Goal: Check status: Check status

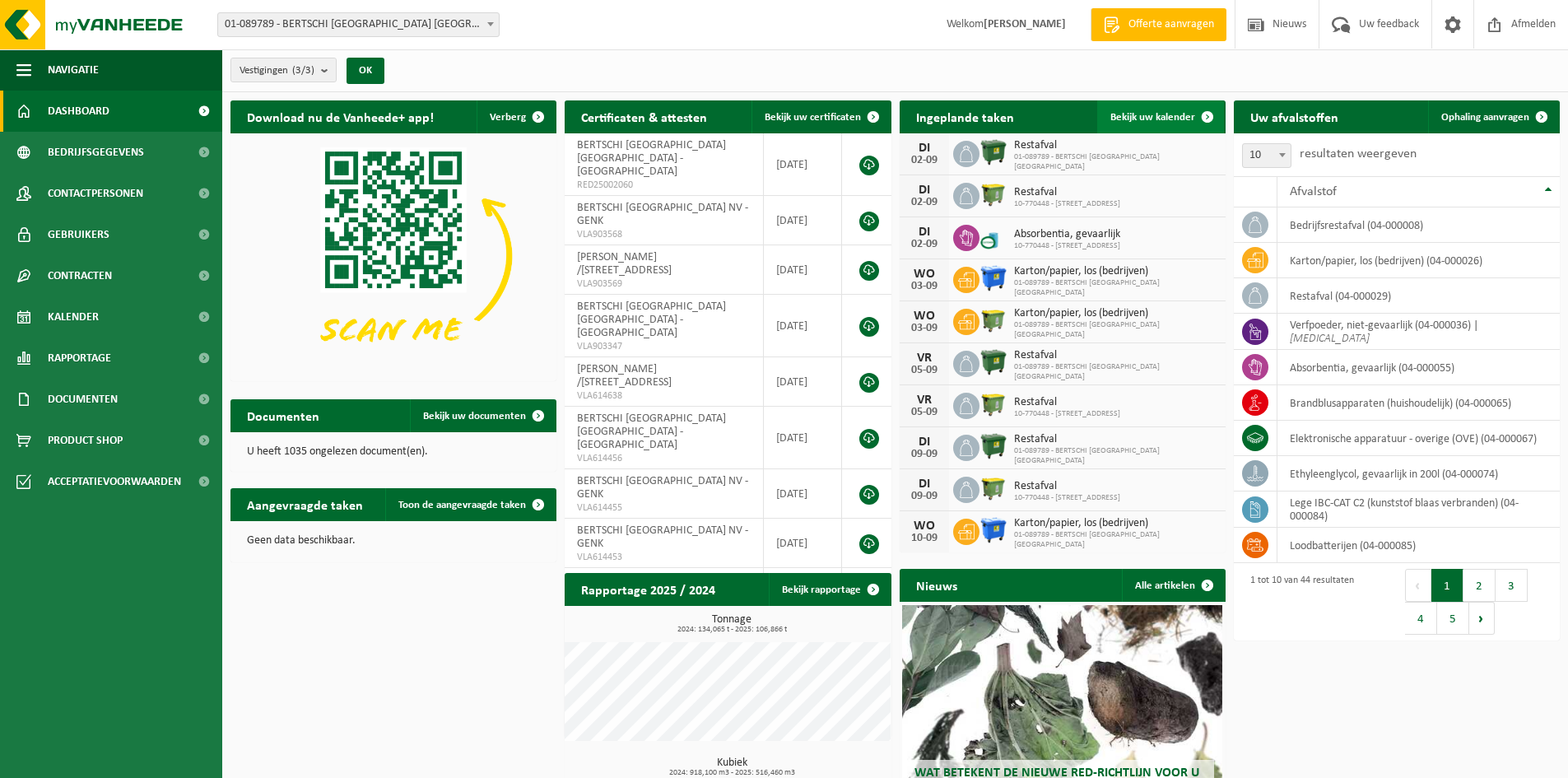
click at [1143, 124] on link "Bekijk uw kalender" at bounding box center [1161, 116] width 127 height 33
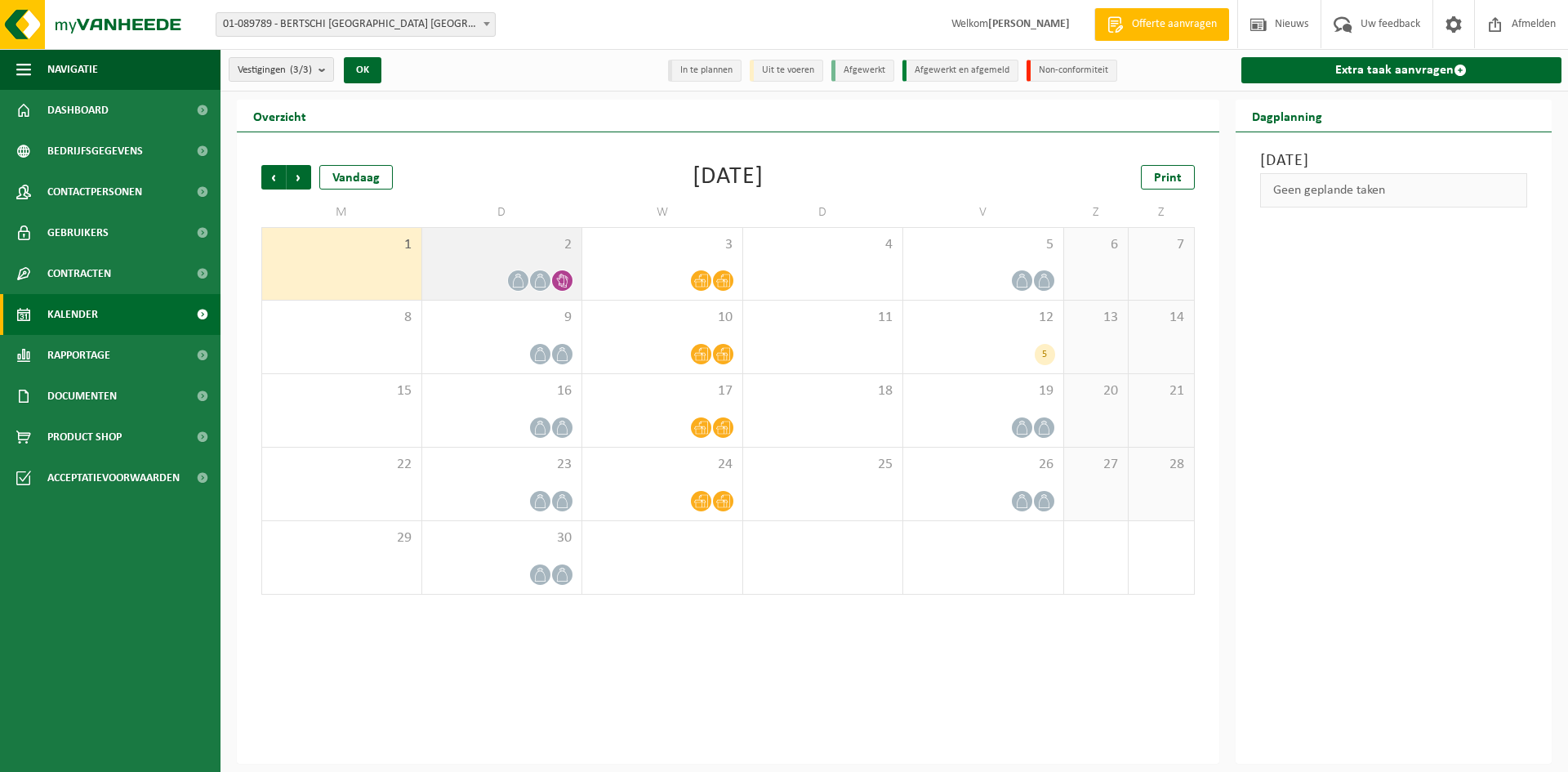
click at [495, 276] on div at bounding box center [502, 280] width 144 height 22
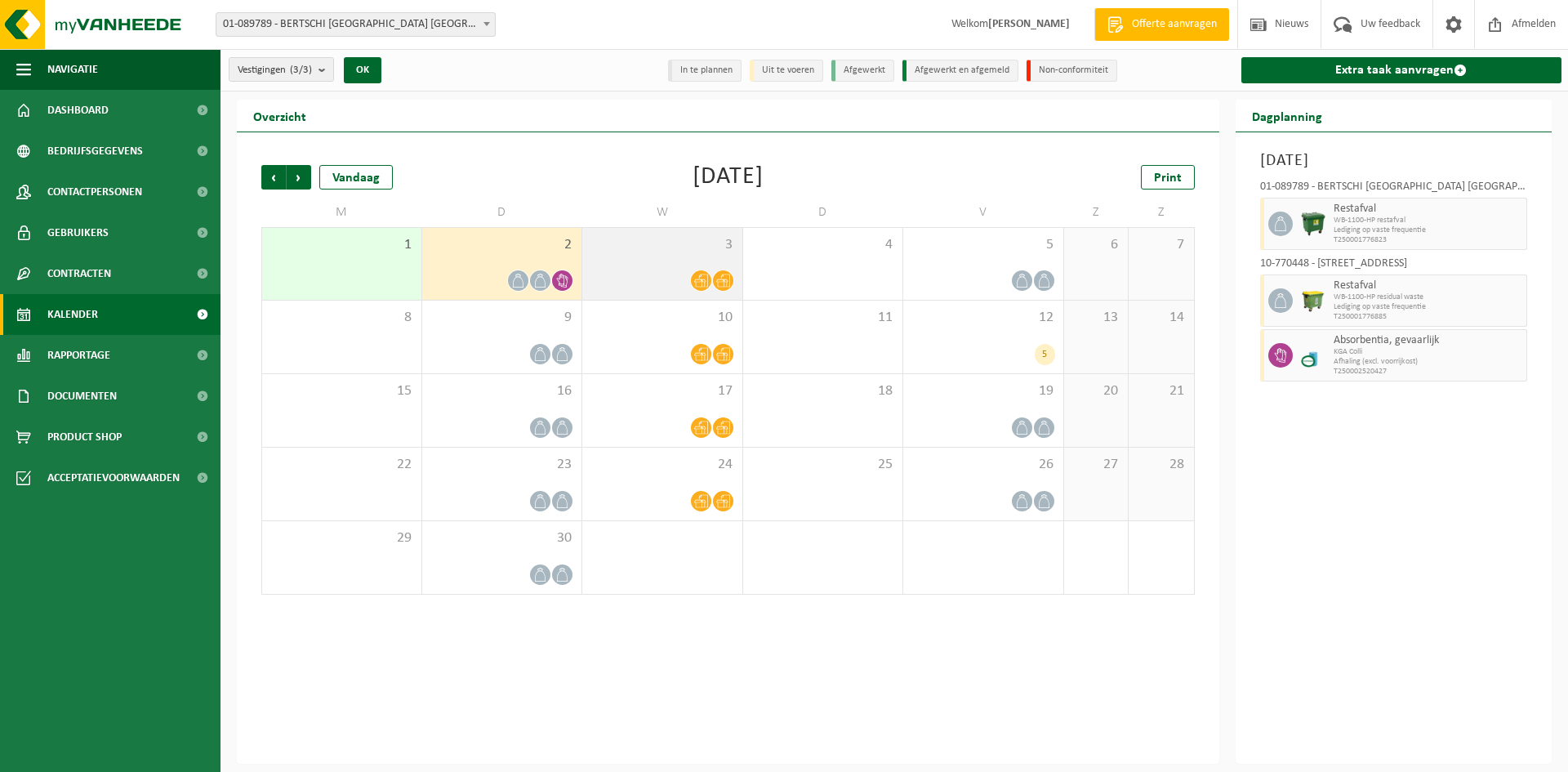
click at [623, 232] on div "3" at bounding box center [662, 264] width 160 height 72
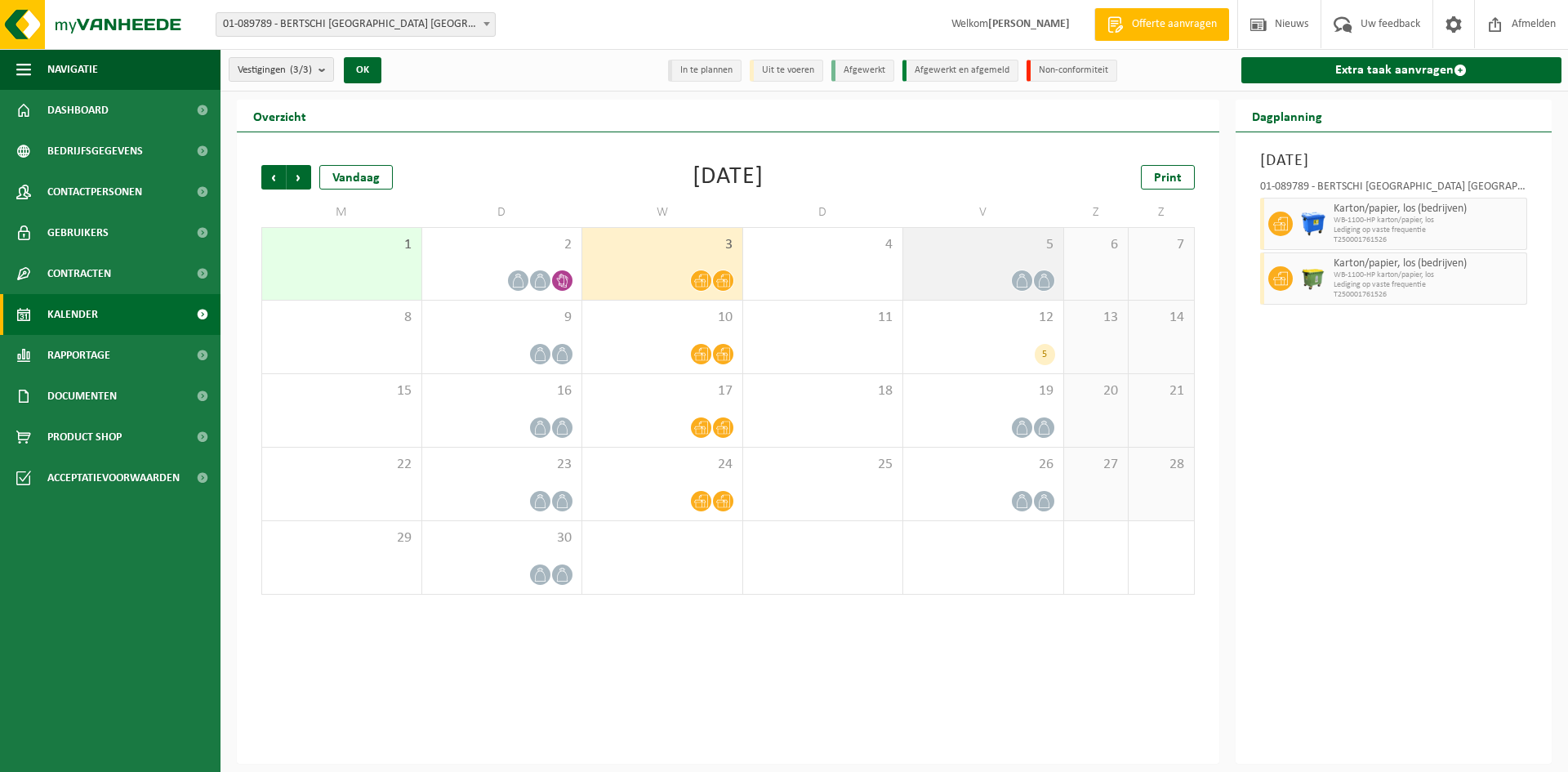
click at [988, 263] on div "5" at bounding box center [983, 264] width 160 height 72
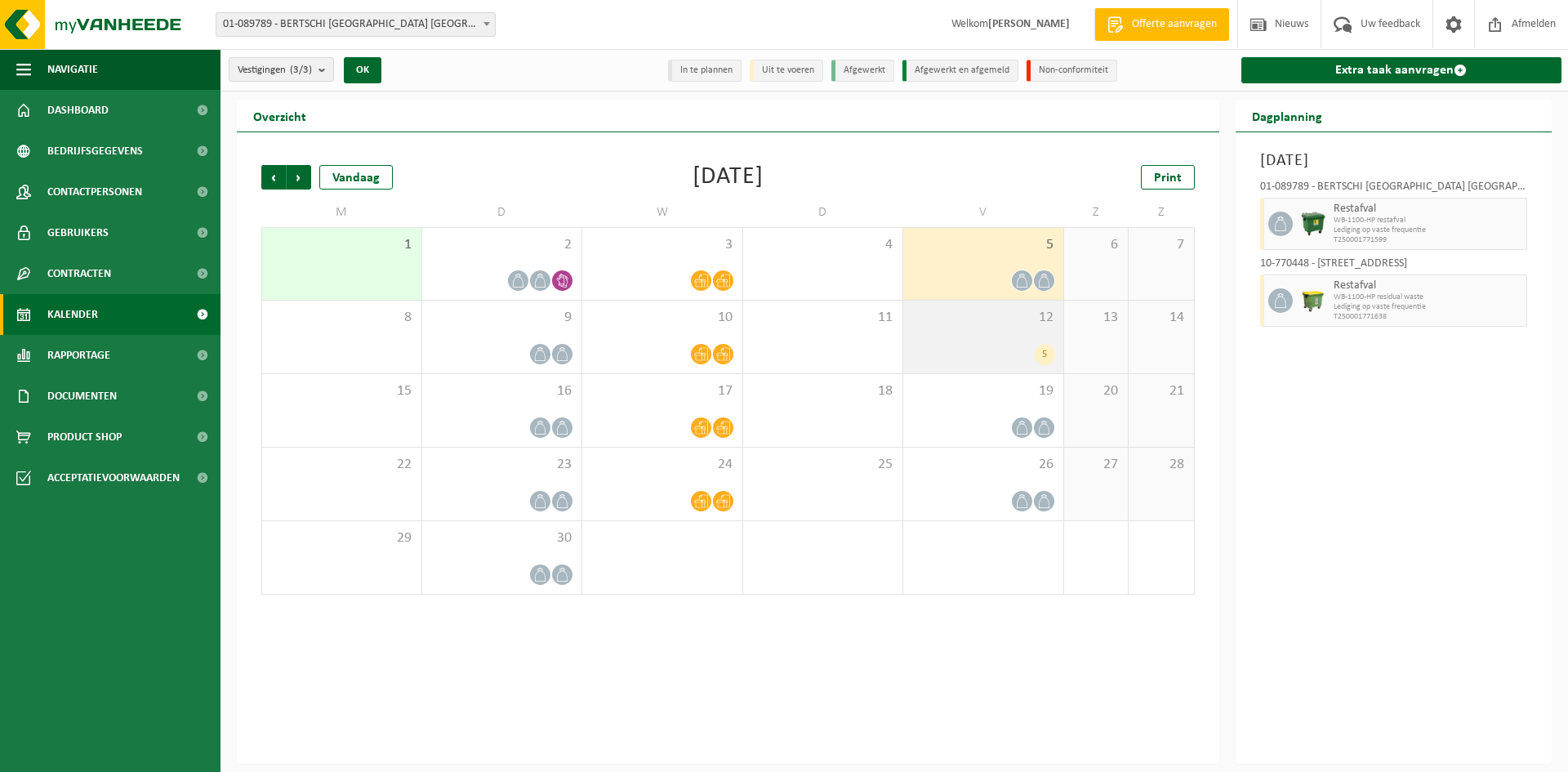
click at [1013, 357] on div "5" at bounding box center [983, 355] width 144 height 21
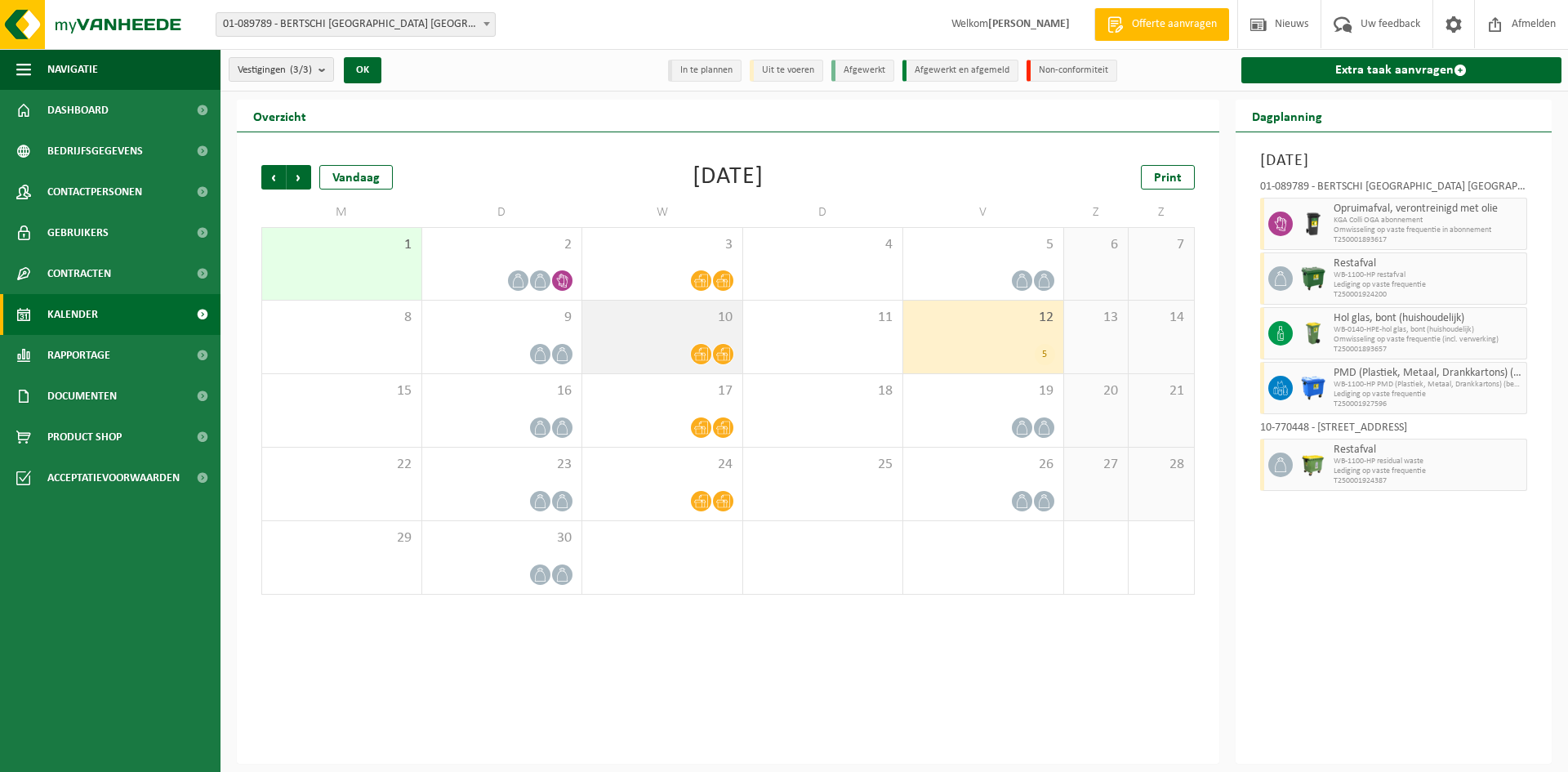
click at [674, 336] on div "10" at bounding box center [662, 336] width 160 height 73
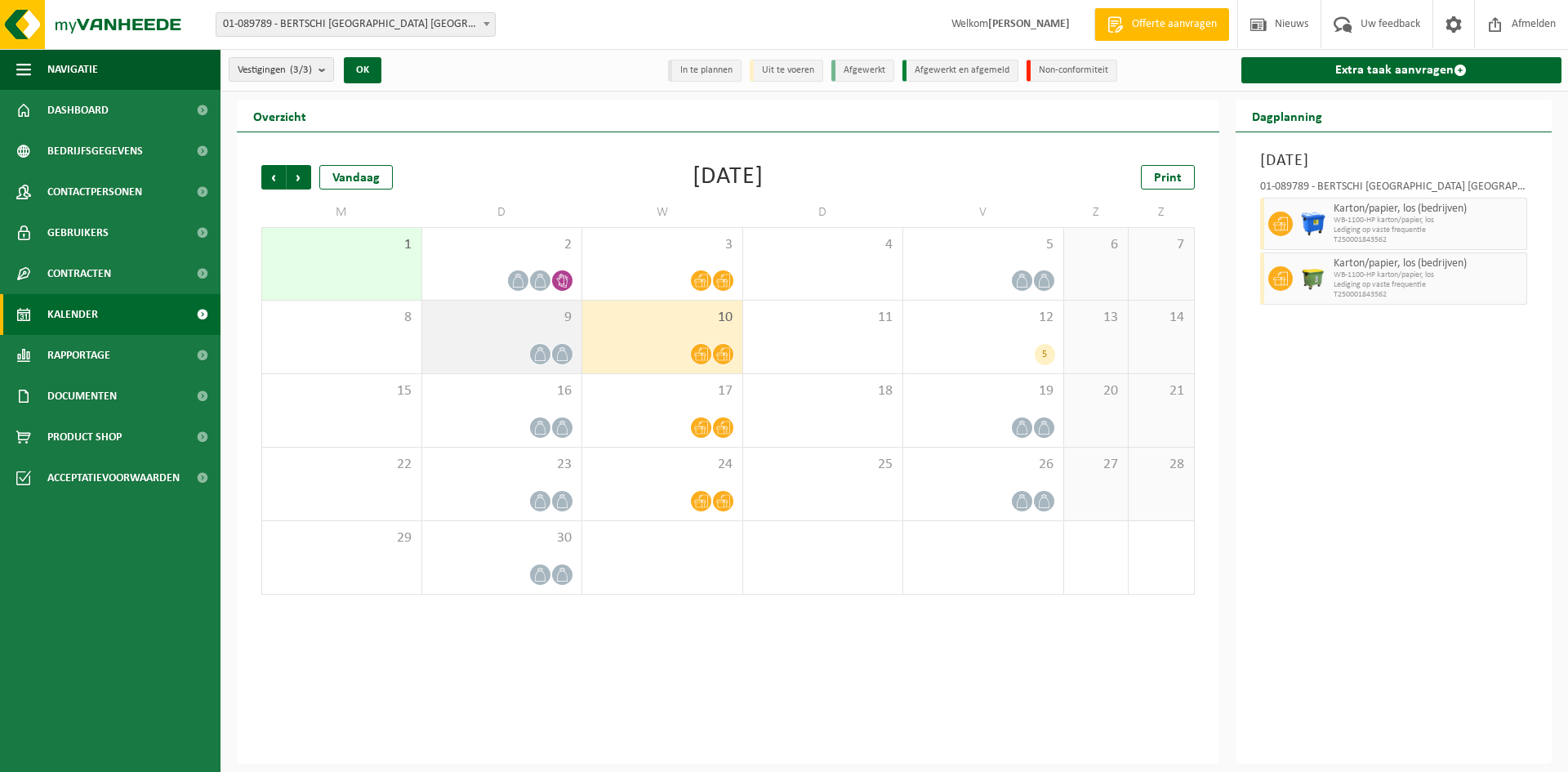
click at [570, 336] on div "9" at bounding box center [503, 336] width 160 height 73
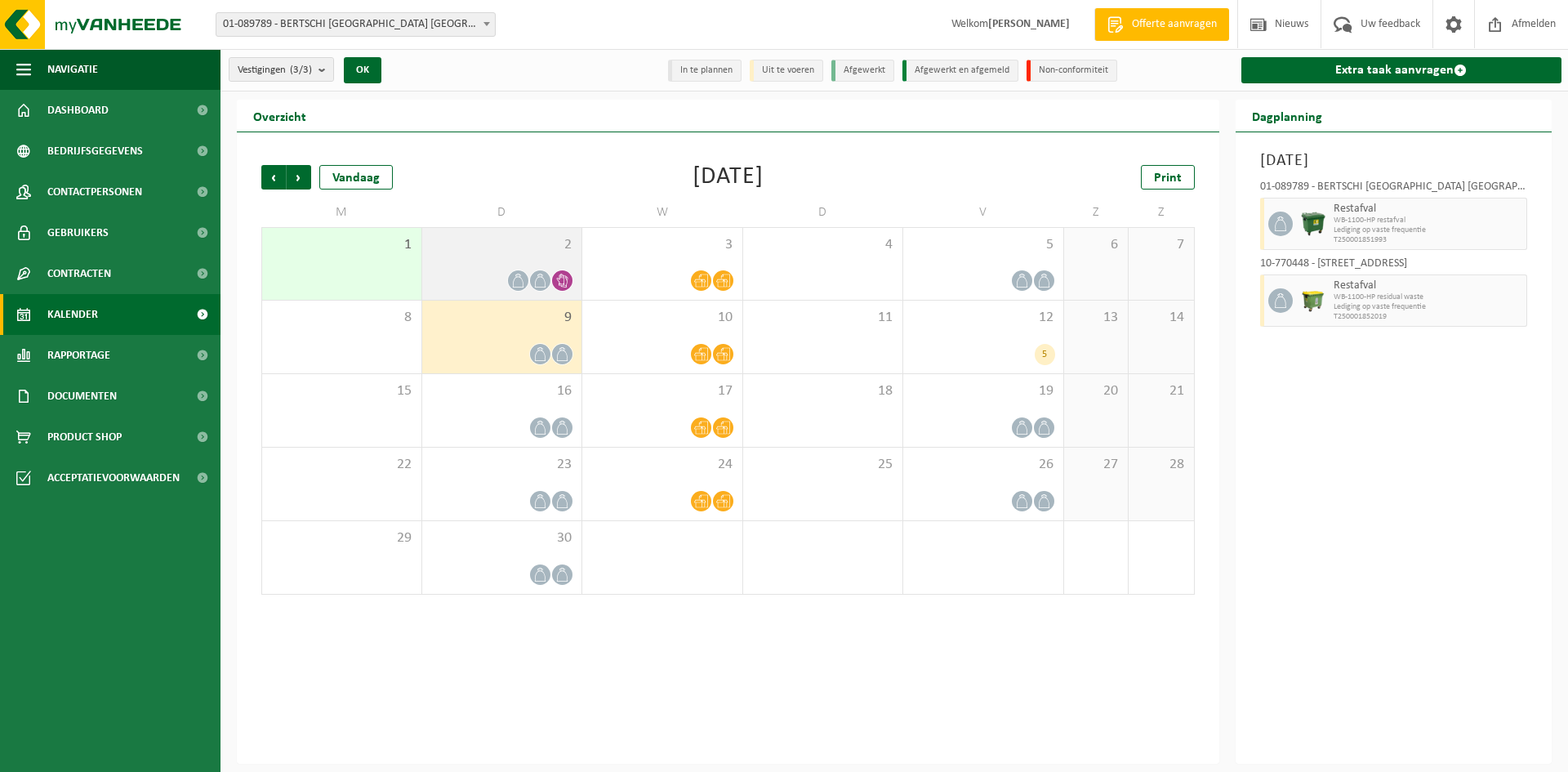
click at [506, 253] on span "2" at bounding box center [502, 245] width 144 height 18
